Goal: Information Seeking & Learning: Learn about a topic

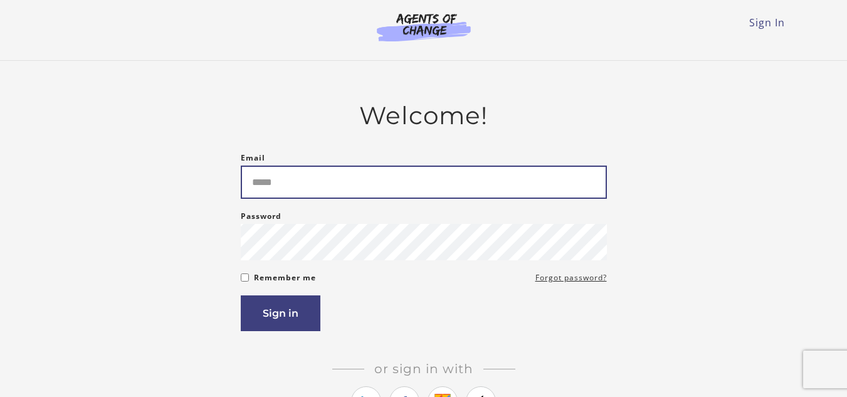
click at [268, 178] on input "Email" at bounding box center [424, 181] width 366 height 33
type input "**********"
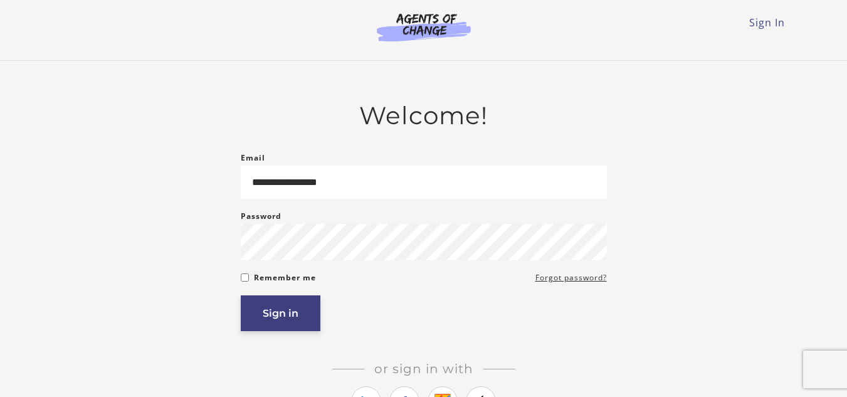
click at [293, 316] on button "Sign in" at bounding box center [281, 313] width 80 height 36
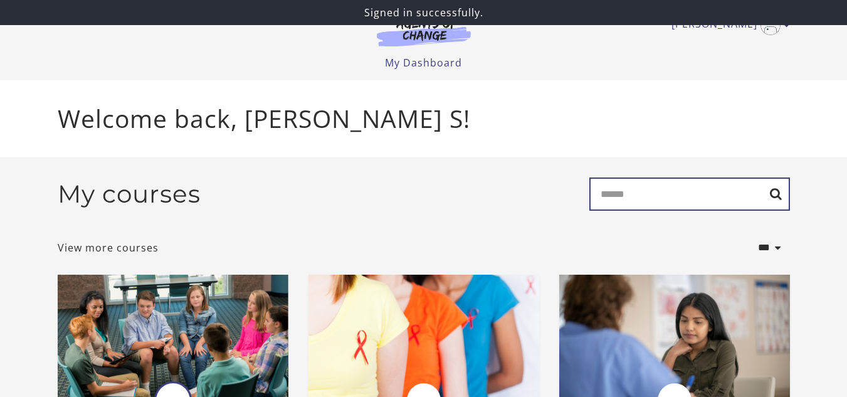
click at [640, 197] on input "Search" at bounding box center [689, 193] width 201 height 33
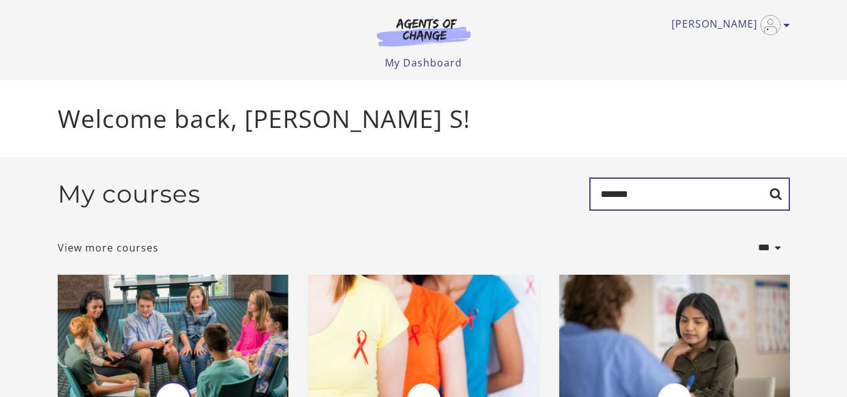
type input "*******"
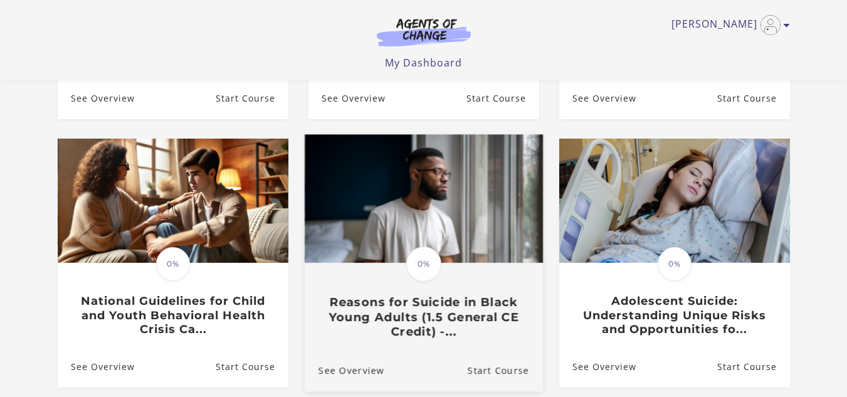
scroll to position [439, 0]
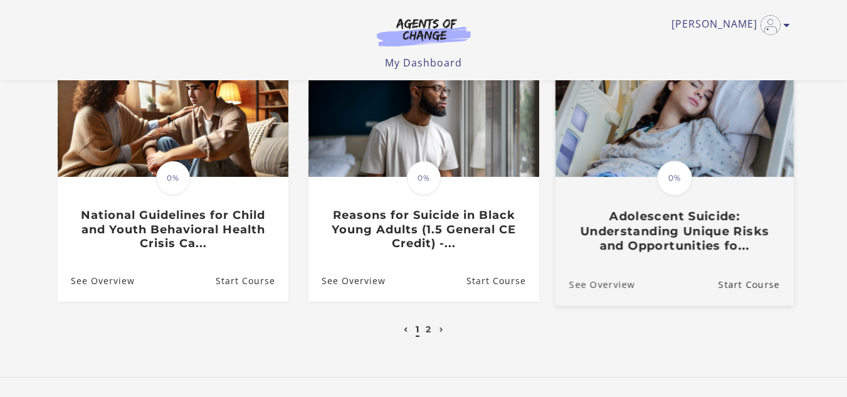
click at [591, 286] on link "See Overview" at bounding box center [595, 284] width 80 height 42
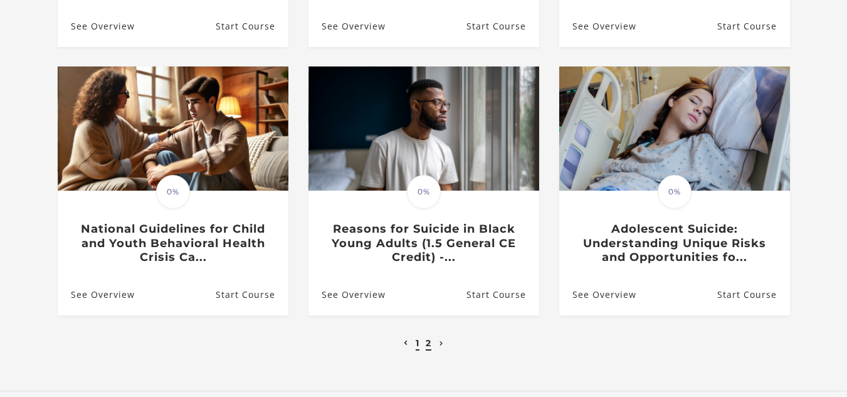
click at [427, 347] on link "2" at bounding box center [429, 342] width 6 height 11
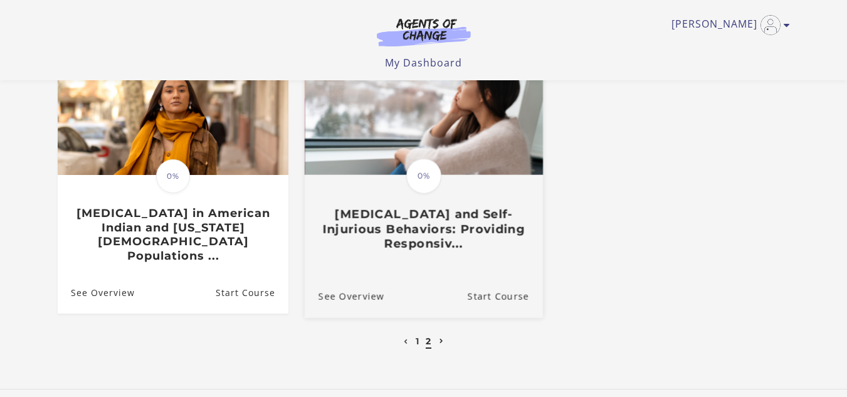
scroll to position [188, 0]
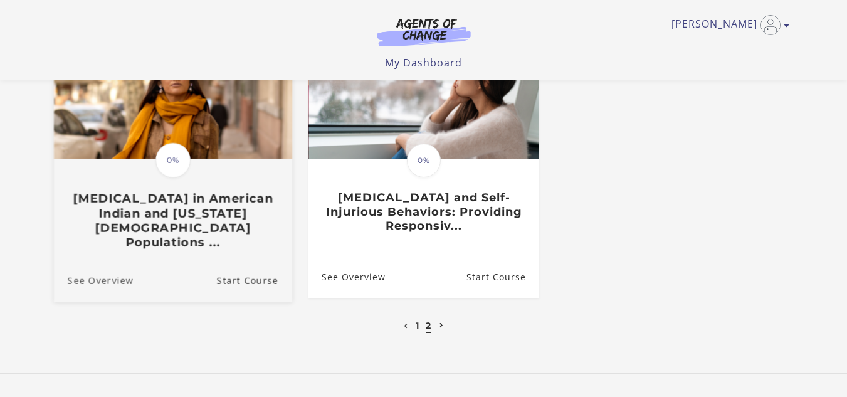
click at [103, 275] on link "See Overview" at bounding box center [93, 280] width 80 height 42
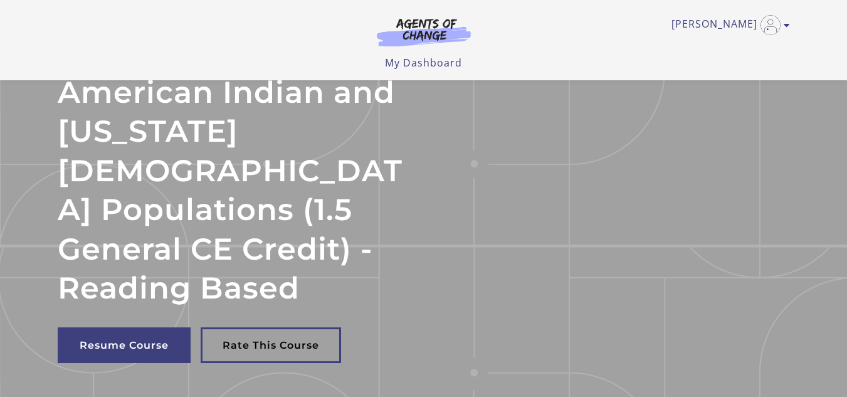
scroll to position [188, 0]
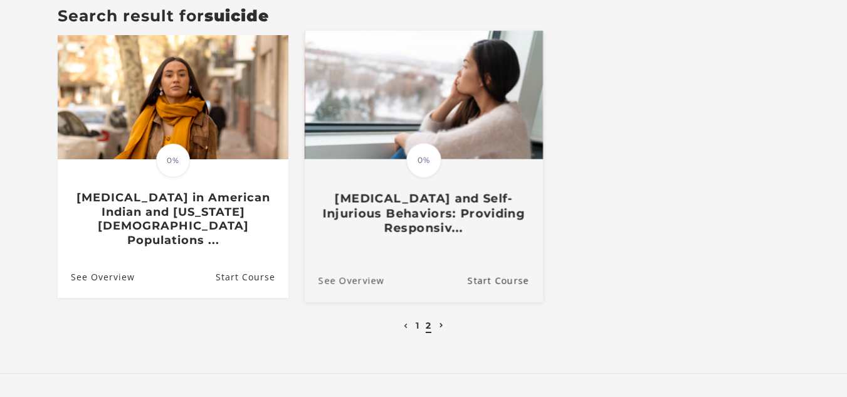
click at [359, 271] on link "See Overview" at bounding box center [344, 280] width 80 height 42
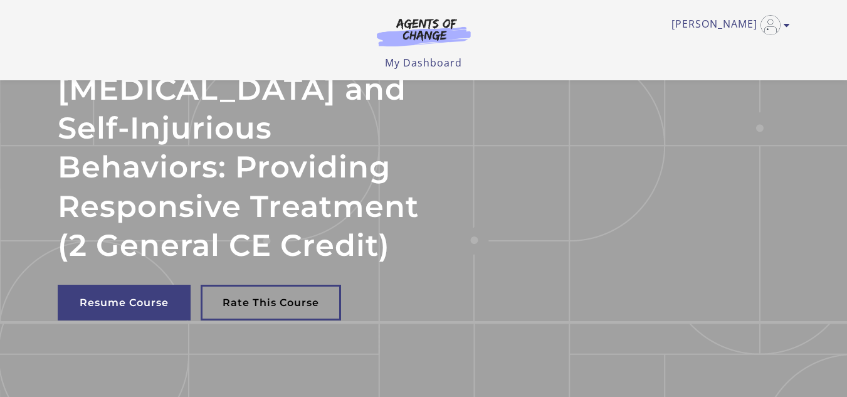
scroll to position [125, 0]
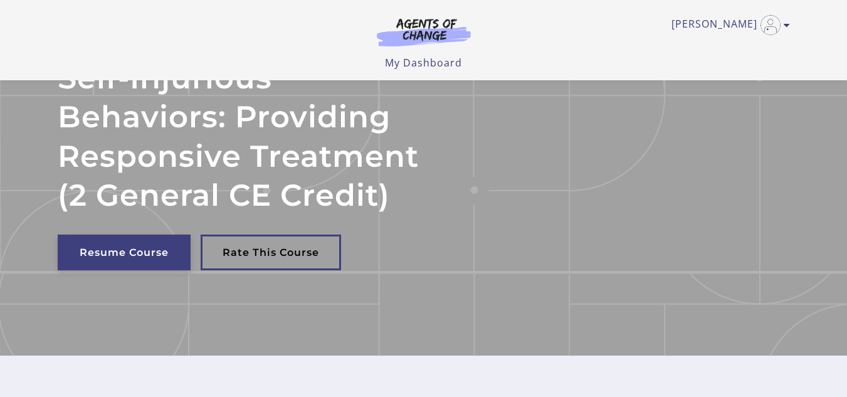
click at [127, 270] on link "Resume Course" at bounding box center [124, 252] width 133 height 36
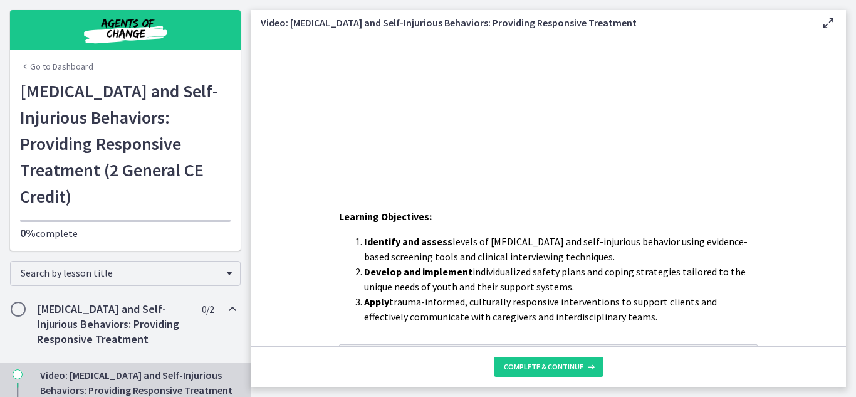
scroll to position [125, 0]
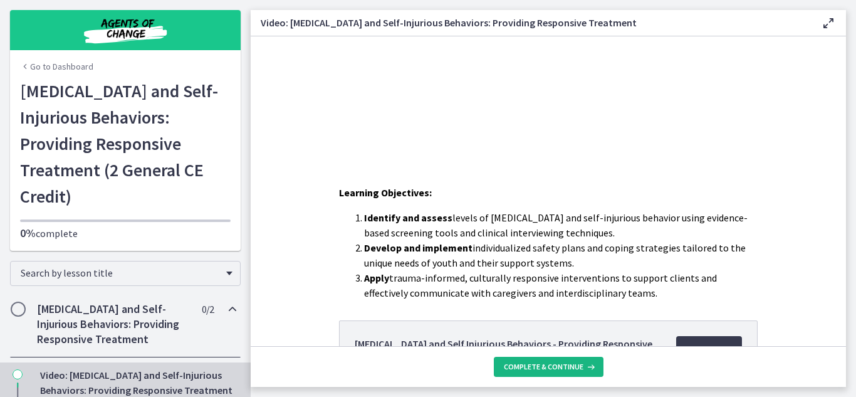
click at [556, 363] on span "Complete & continue" at bounding box center [544, 367] width 80 height 10
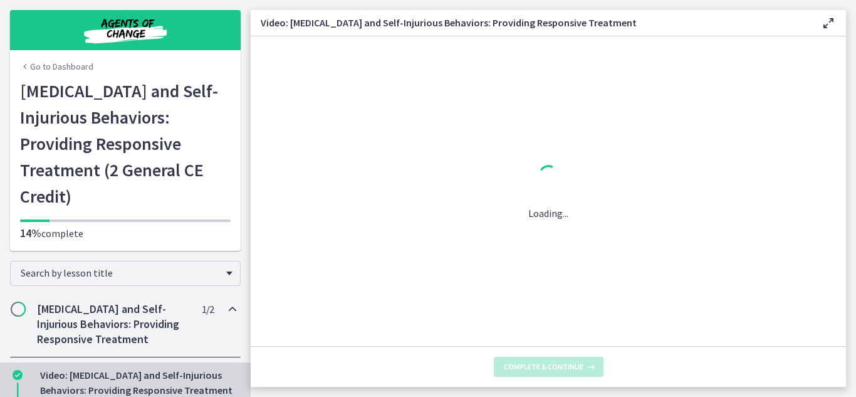
scroll to position [0, 0]
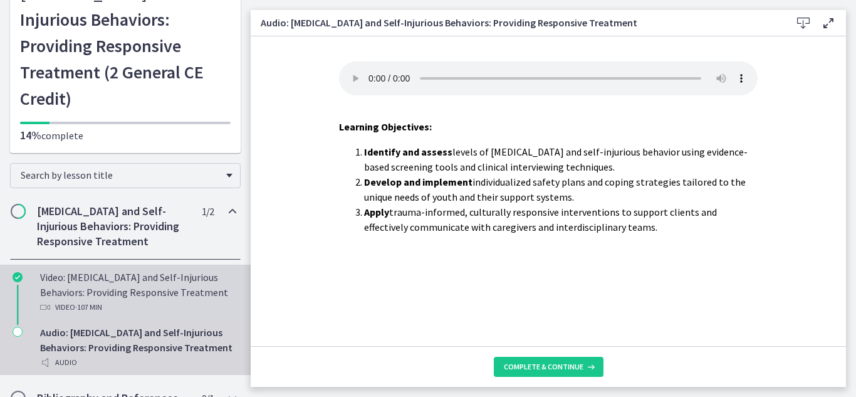
scroll to position [125, 0]
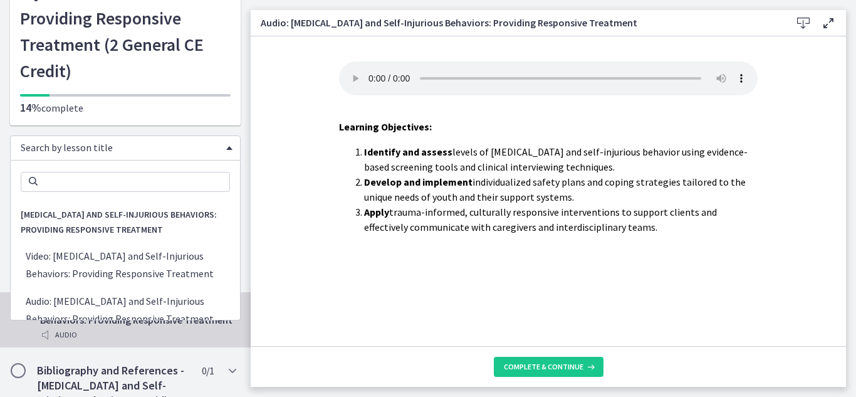
click at [226, 147] on span "Chapters" at bounding box center [229, 148] width 6 height 4
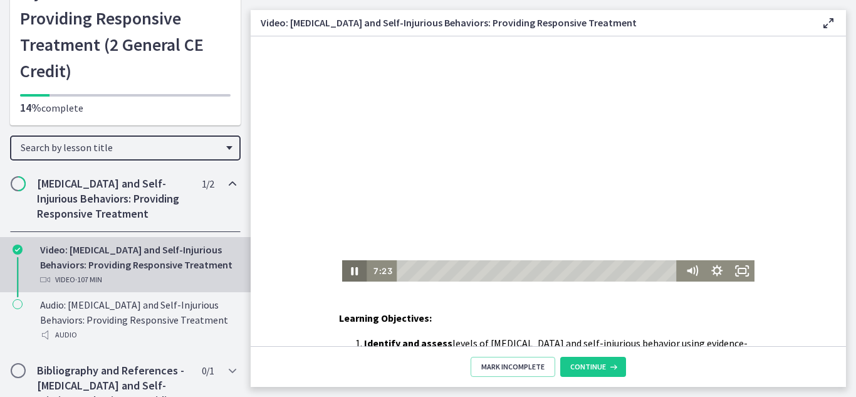
click at [352, 273] on icon "Pause" at bounding box center [355, 271] width 7 height 8
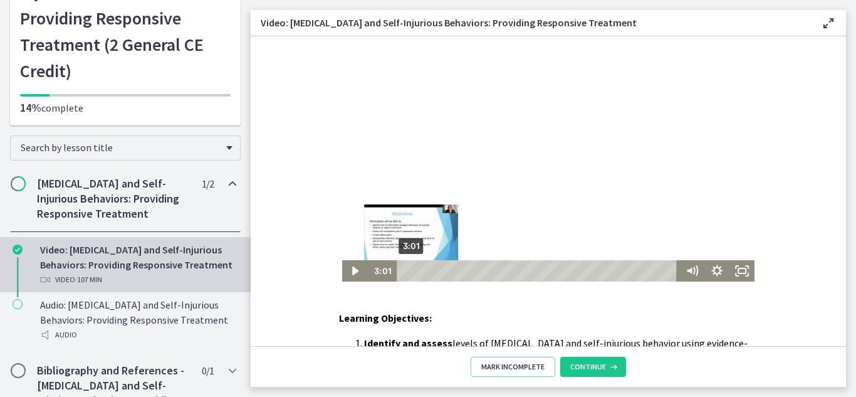
drag, startPoint x: 417, startPoint y: 271, endPoint x: 407, endPoint y: 272, distance: 10.1
click at [408, 272] on div "Playbar" at bounding box center [411, 270] width 7 height 7
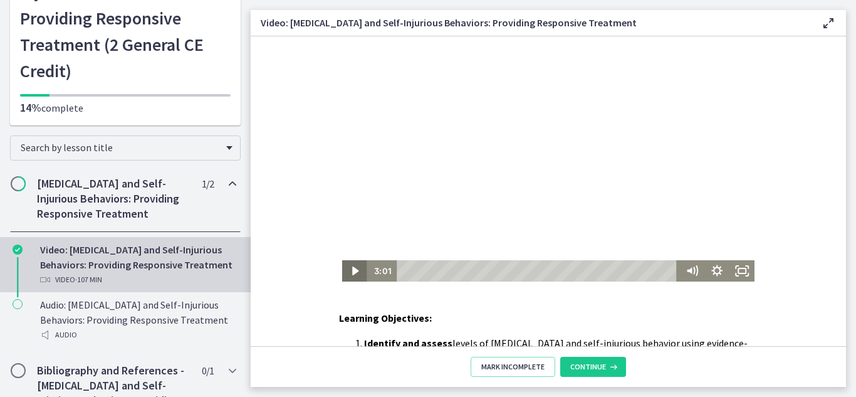
click at [352, 270] on icon "Play Video" at bounding box center [355, 270] width 6 height 9
click at [348, 276] on icon "Pause" at bounding box center [354, 270] width 25 height 21
